Goal: Navigation & Orientation: Find specific page/section

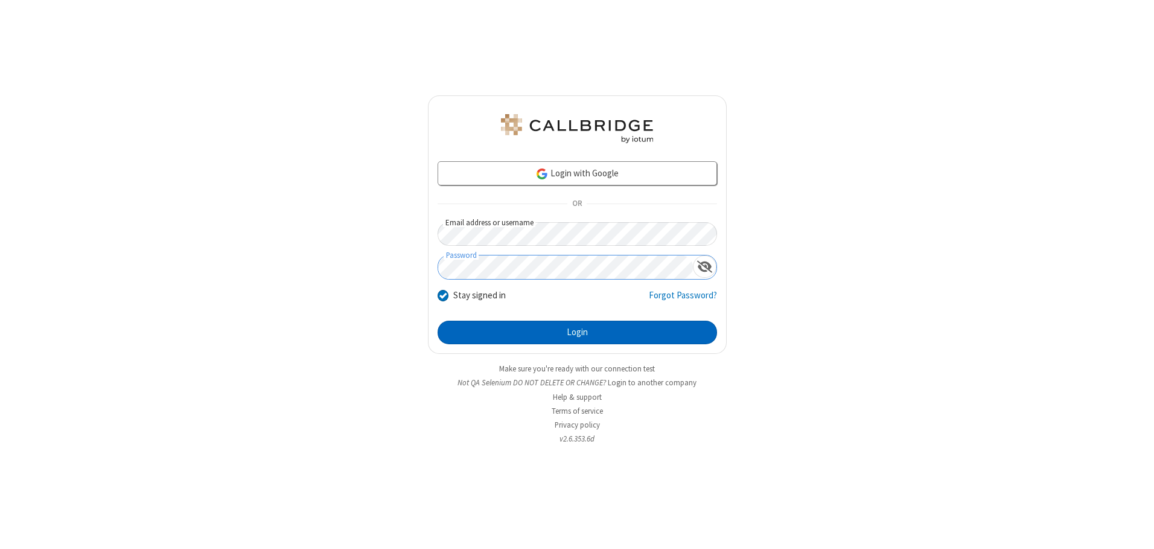
click at [577, 332] on button "Login" at bounding box center [578, 333] width 280 height 24
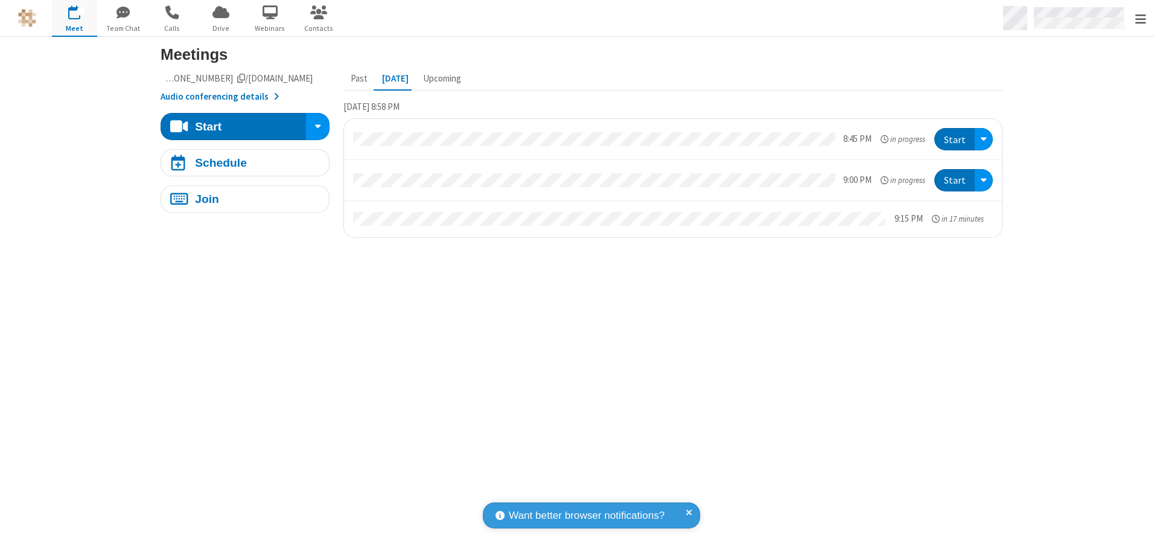
click at [1140, 19] on span "Open menu" at bounding box center [1141, 19] width 11 height 12
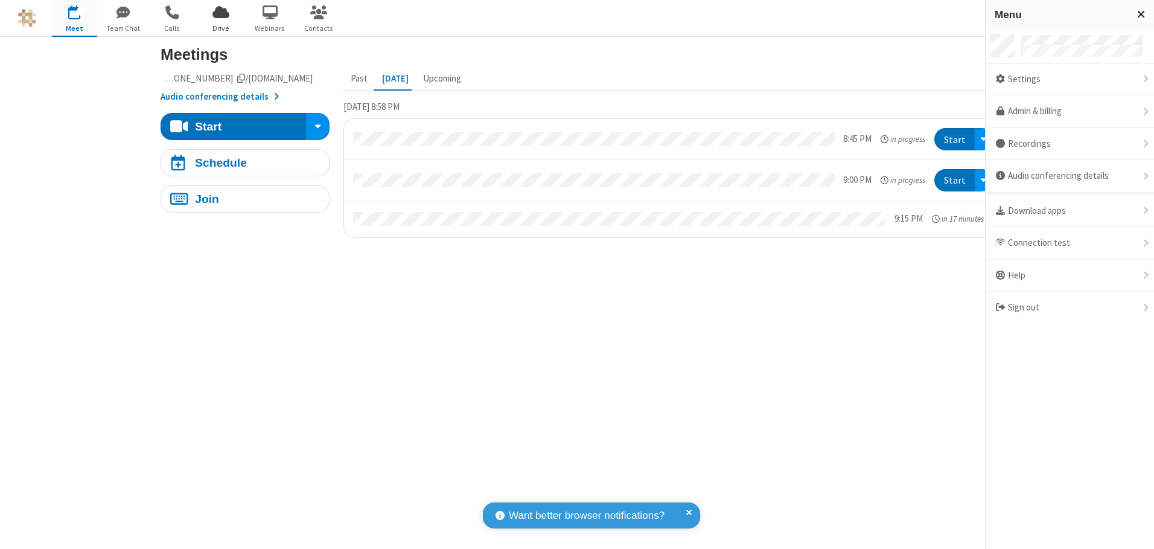
click at [221, 28] on span "Drive" at bounding box center [221, 28] width 45 height 11
